Goal: Contribute content: Add original content to the website for others to see

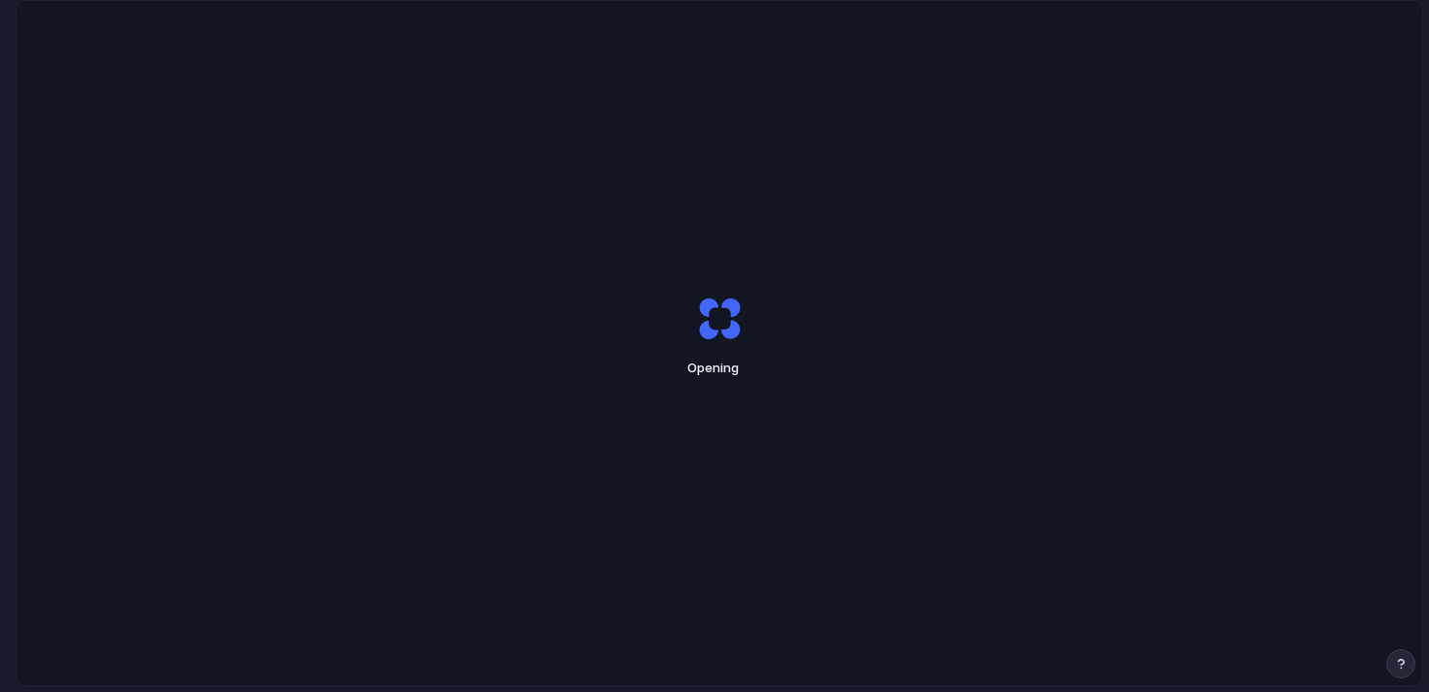
scroll to position [55, 0]
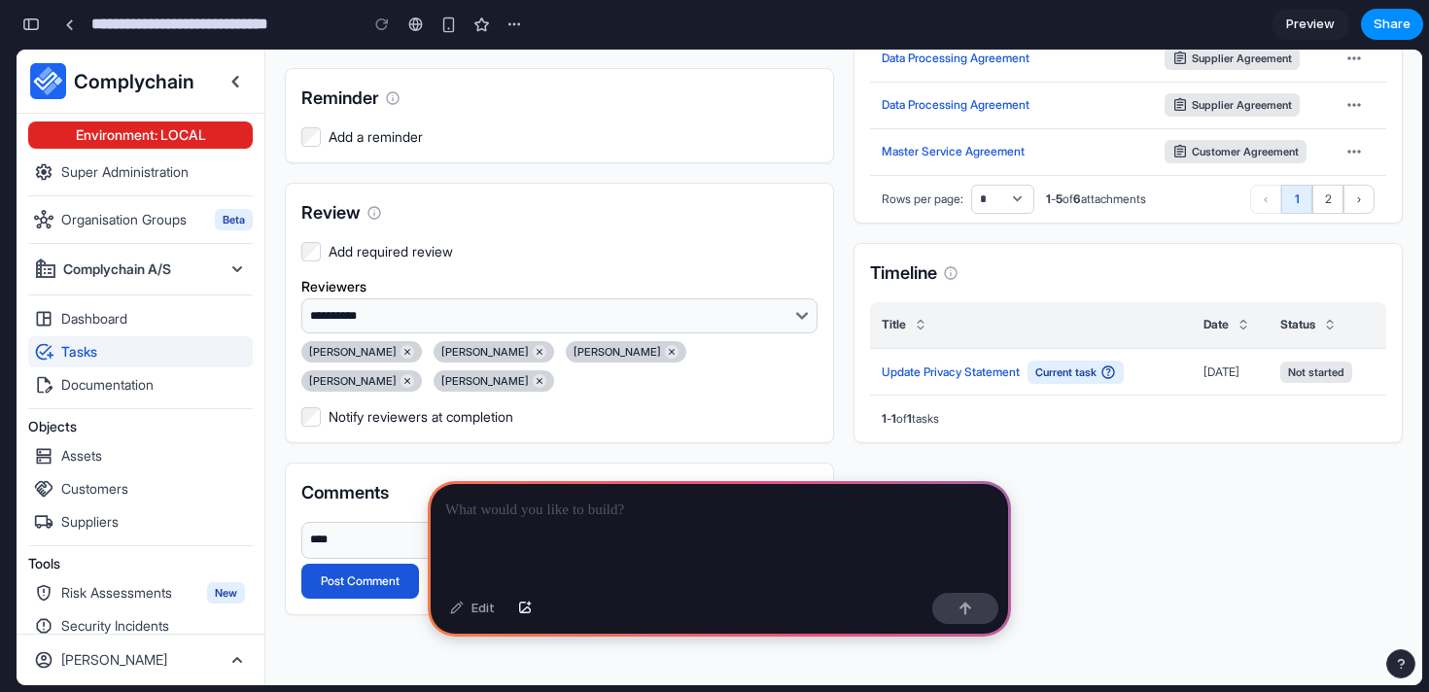
scroll to position [1171, 0]
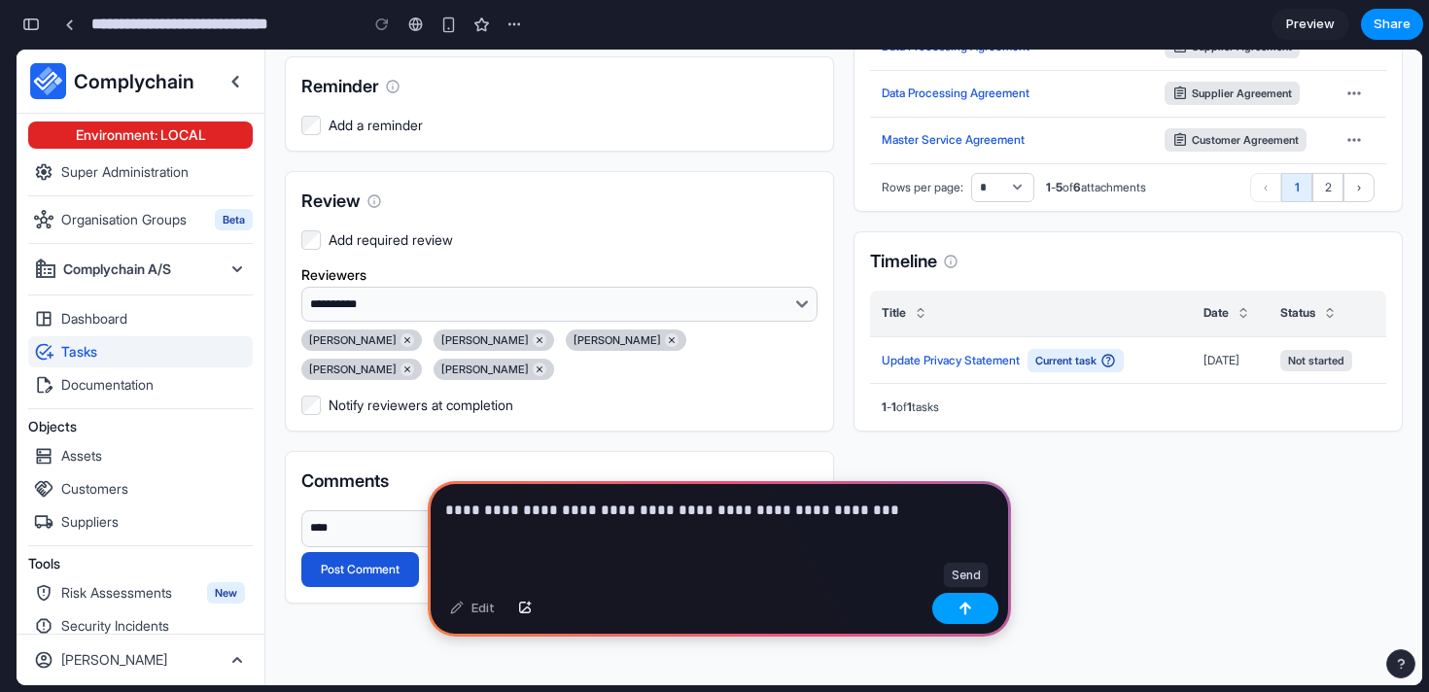
click at [972, 615] on button "button" at bounding box center [965, 608] width 66 height 31
